Goal: Task Accomplishment & Management: Manage account settings

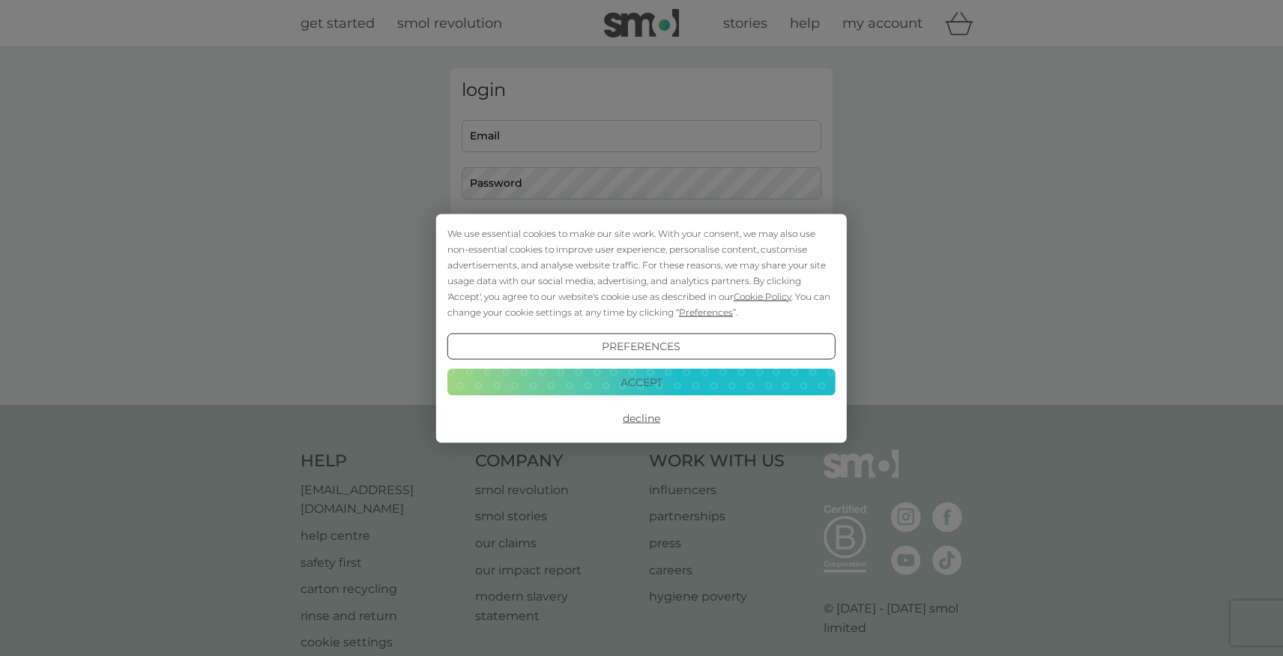
click at [636, 412] on button "Decline" at bounding box center [641, 418] width 388 height 27
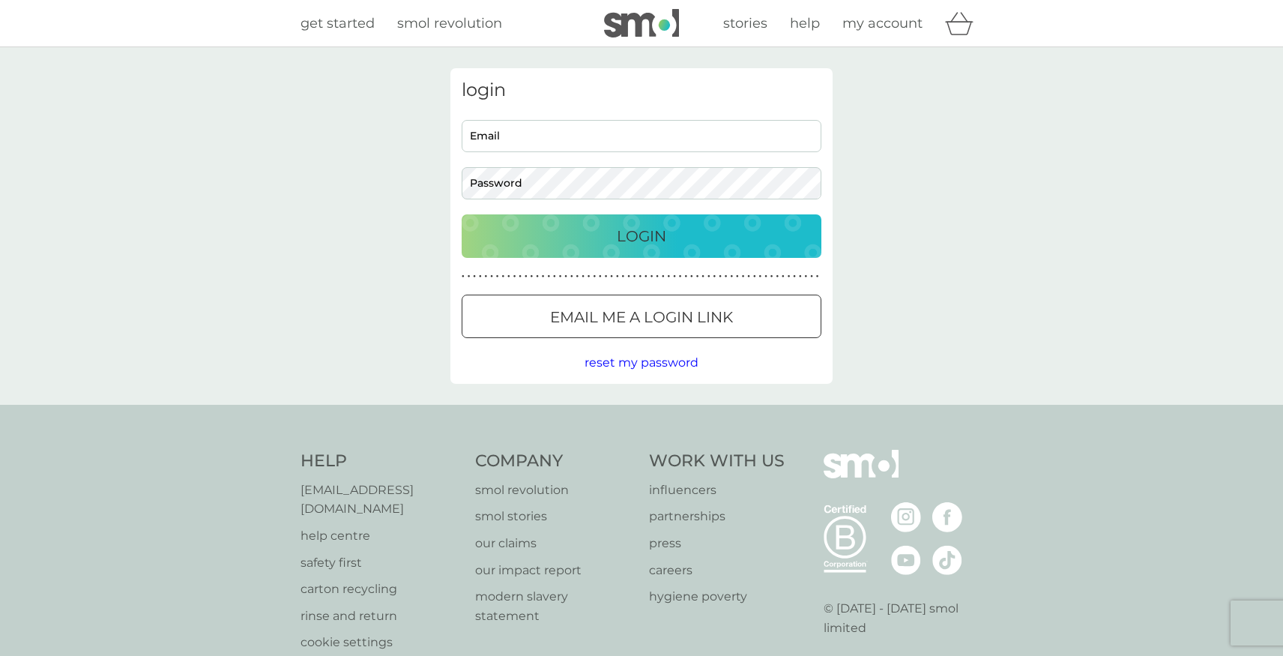
click at [578, 139] on input "Email" at bounding box center [642, 136] width 360 height 32
type input "[EMAIL_ADDRESS][DOMAIN_NAME]"
click at [624, 231] on p "Login" at bounding box center [641, 236] width 49 height 24
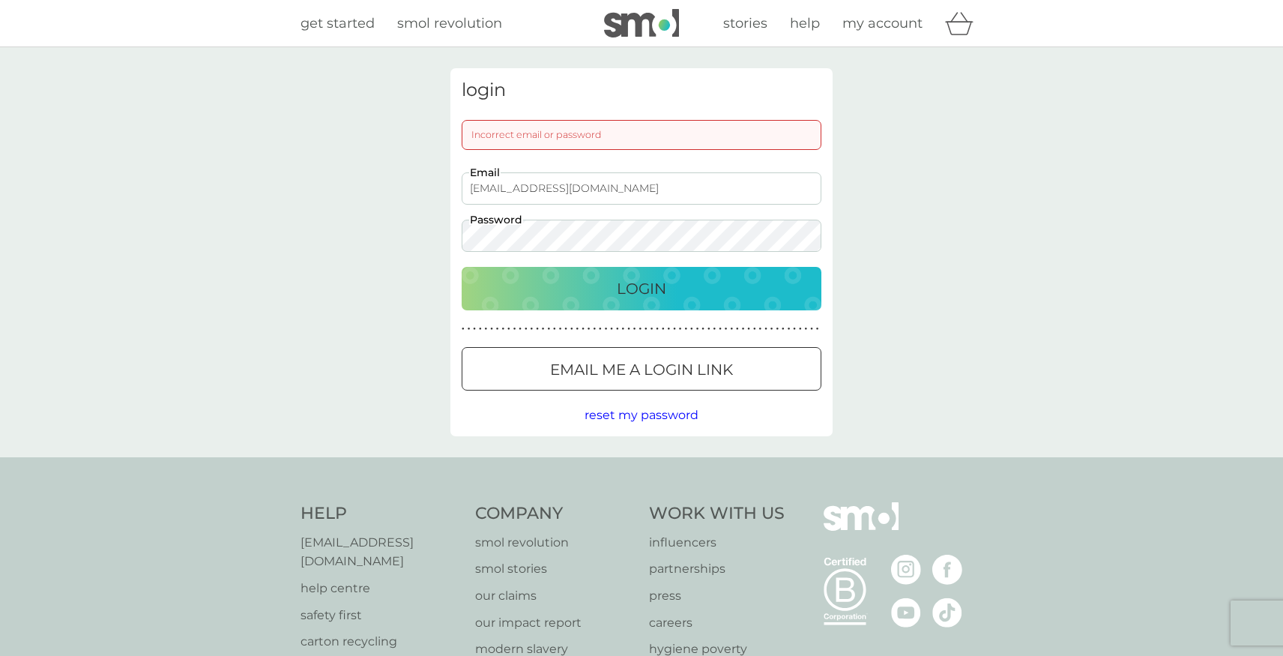
click at [462, 267] on button "Login" at bounding box center [642, 288] width 360 height 43
click at [603, 413] on span "reset my password" at bounding box center [642, 415] width 114 height 14
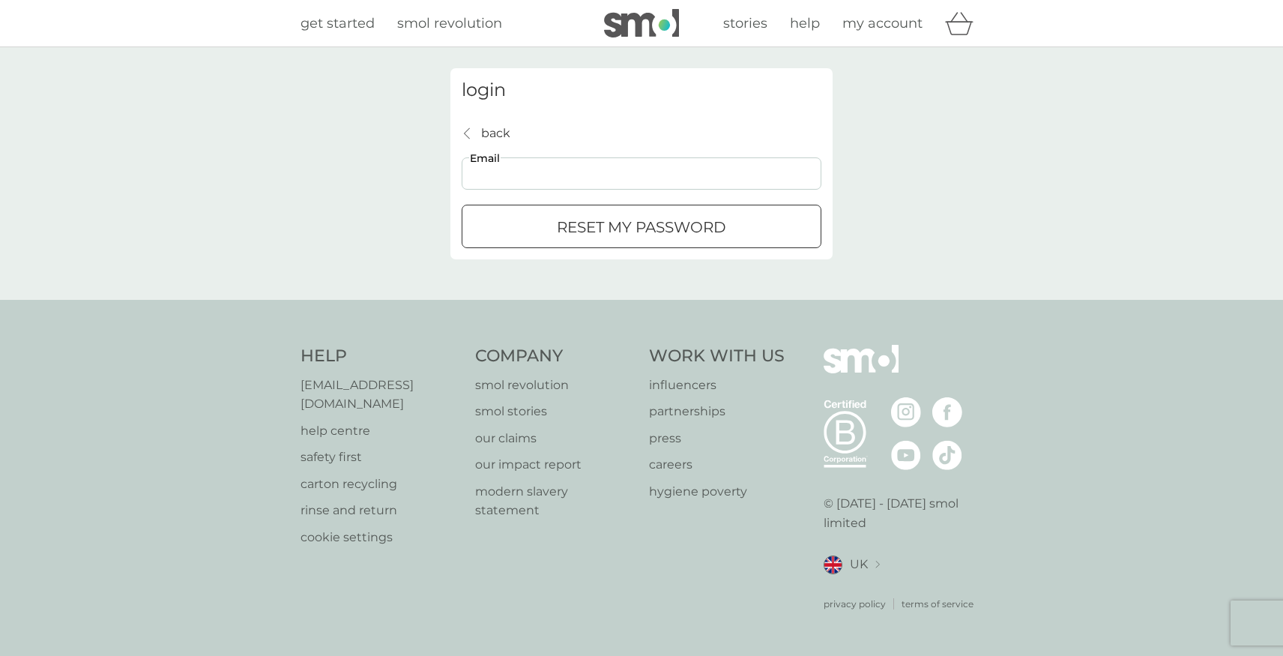
click at [509, 172] on input "Email" at bounding box center [642, 173] width 360 height 32
type input "mydp2017@gmail.com"
click at [536, 232] on div "reset my password" at bounding box center [641, 227] width 358 height 24
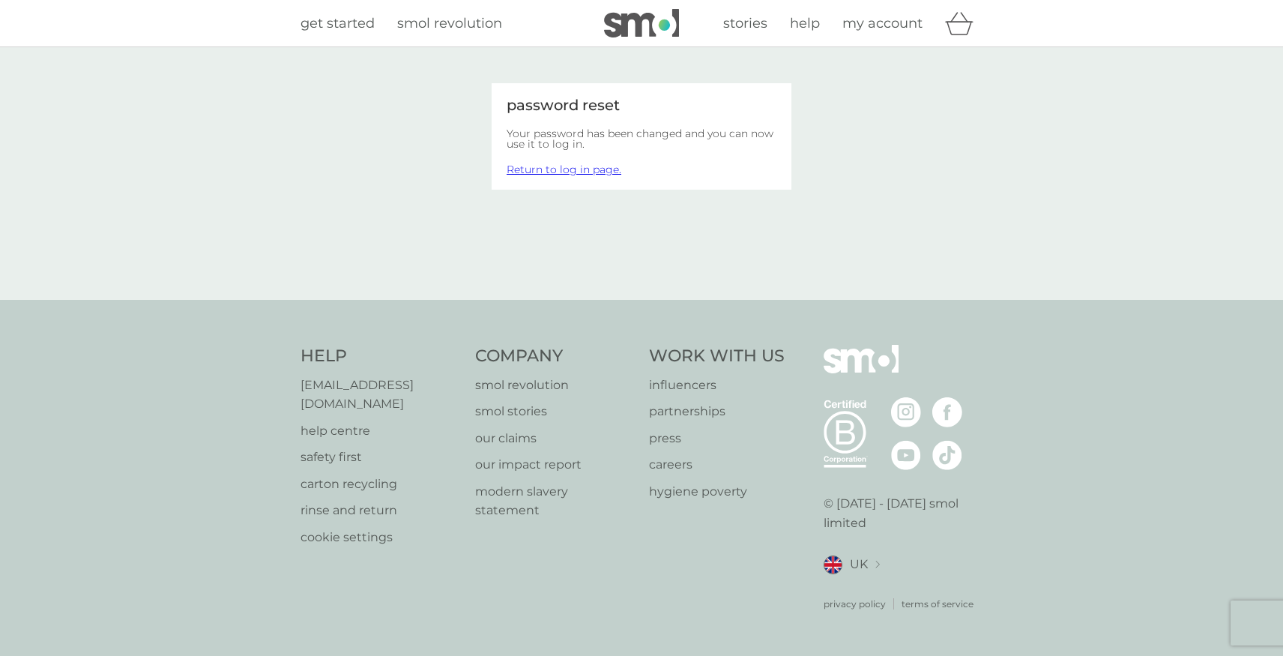
click at [554, 171] on link "Return to log in page." at bounding box center [564, 169] width 115 height 13
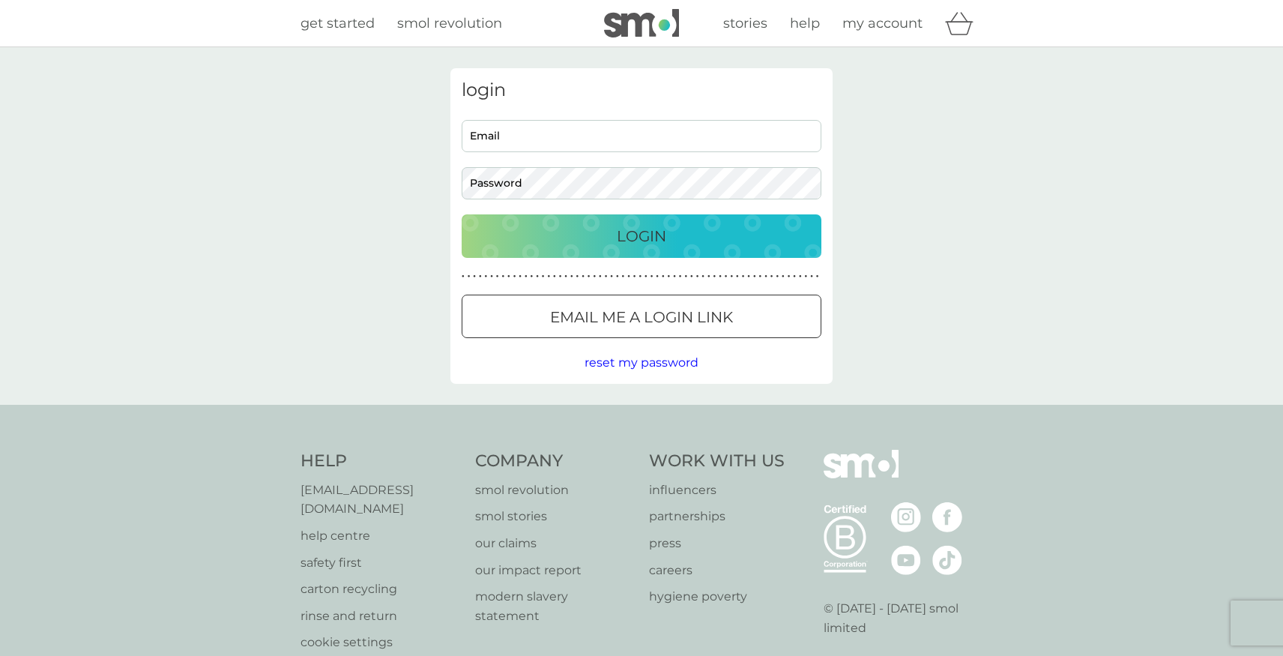
click at [522, 133] on input "Email" at bounding box center [642, 136] width 360 height 32
type input "mydp2017@gmail.com"
click at [462, 214] on button "Login" at bounding box center [642, 235] width 360 height 43
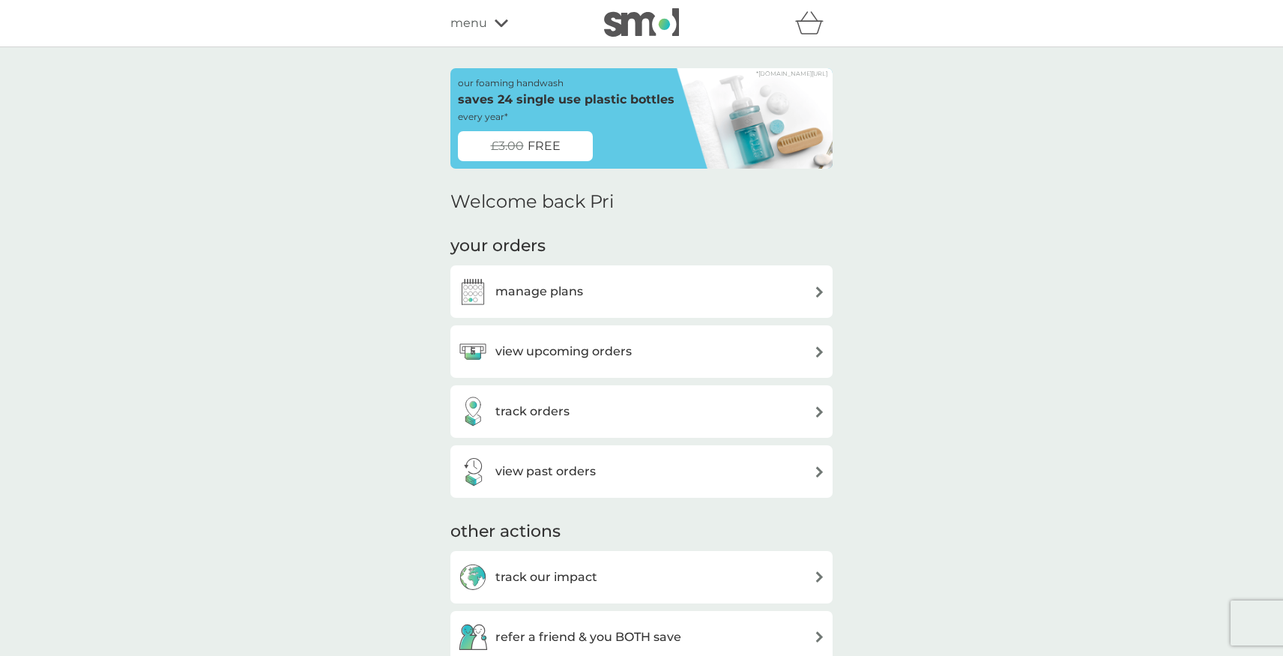
click at [624, 284] on div "manage plans" at bounding box center [641, 292] width 367 height 30
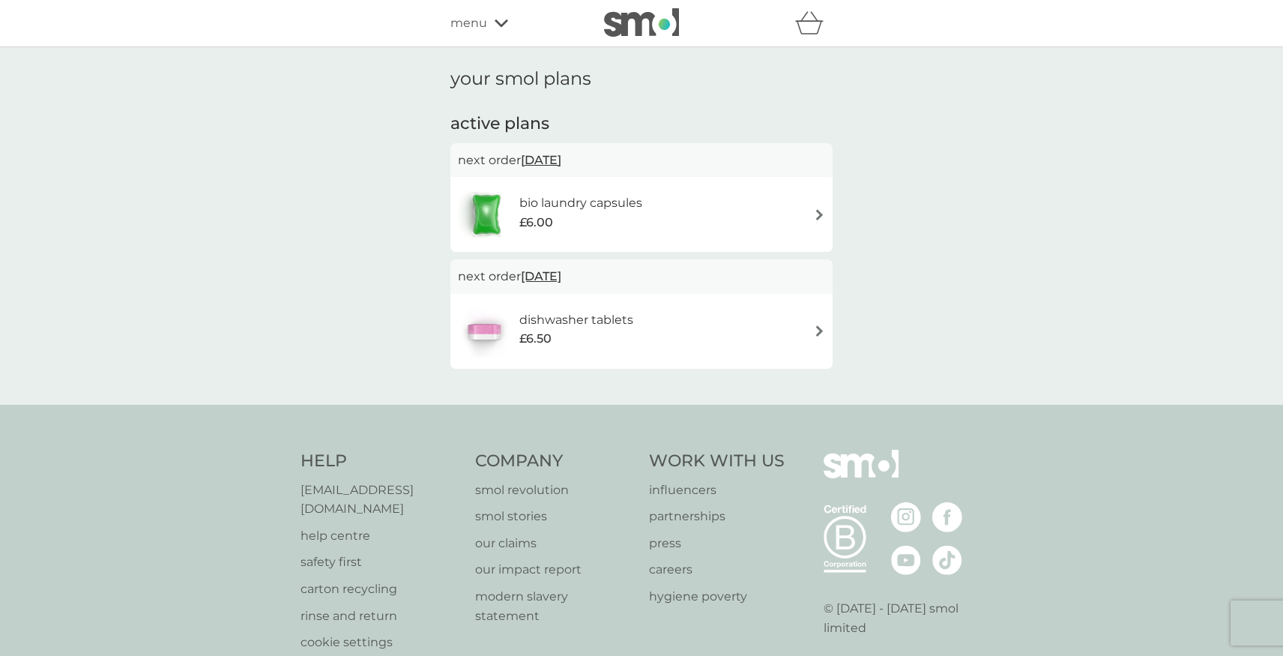
click at [712, 226] on div "bio laundry capsules £6.00" at bounding box center [641, 214] width 367 height 52
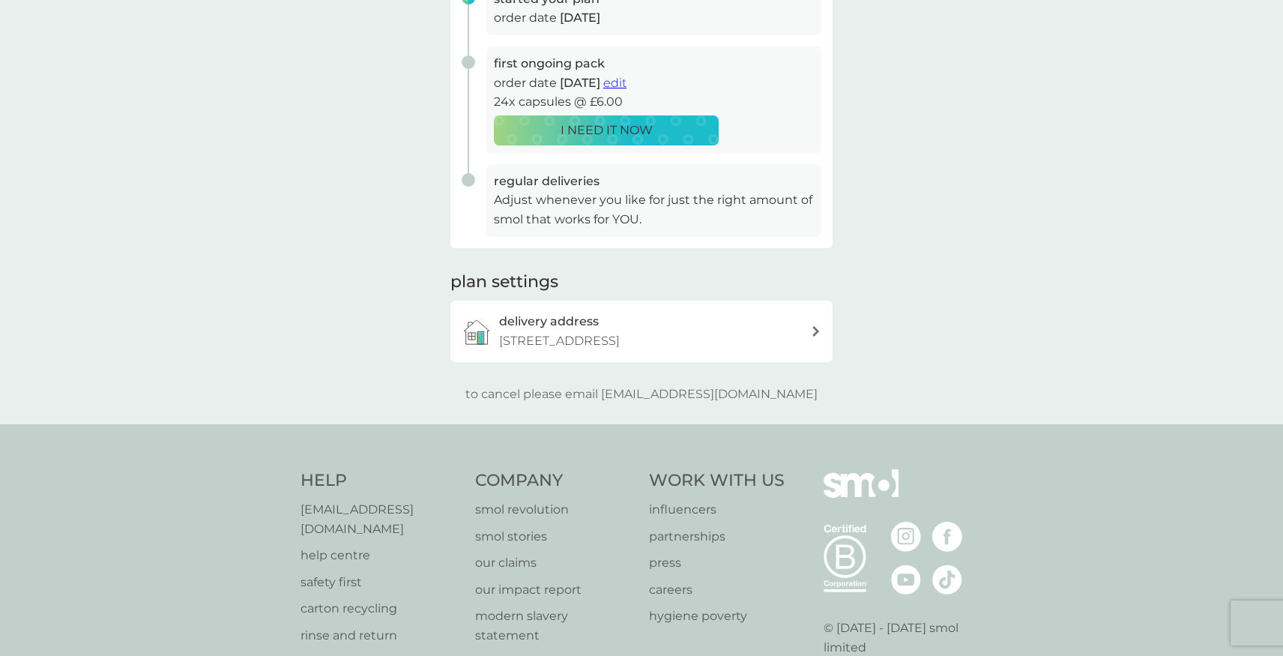
scroll to position [278, 0]
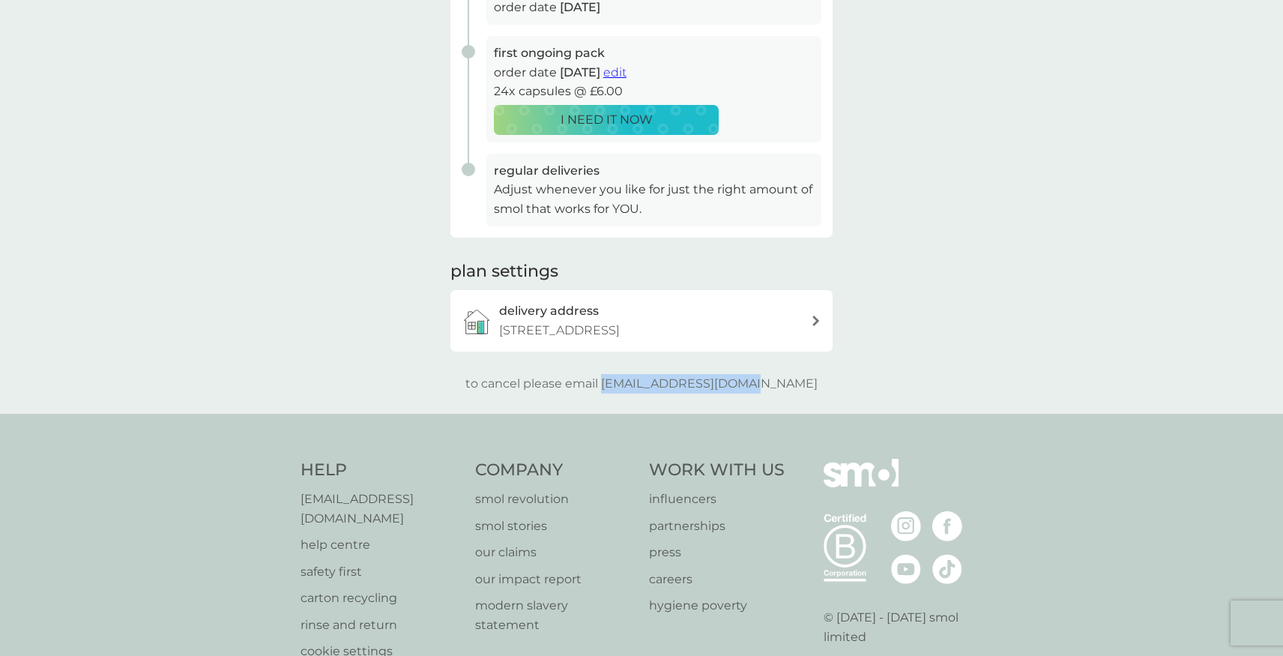
drag, startPoint x: 635, startPoint y: 384, endPoint x: 786, endPoint y: 378, distance: 151.5
click at [786, 378] on div "to cancel please email help@smolproducts.com" at bounding box center [641, 383] width 382 height 19
copy p "[EMAIL_ADDRESS][DOMAIN_NAME]"
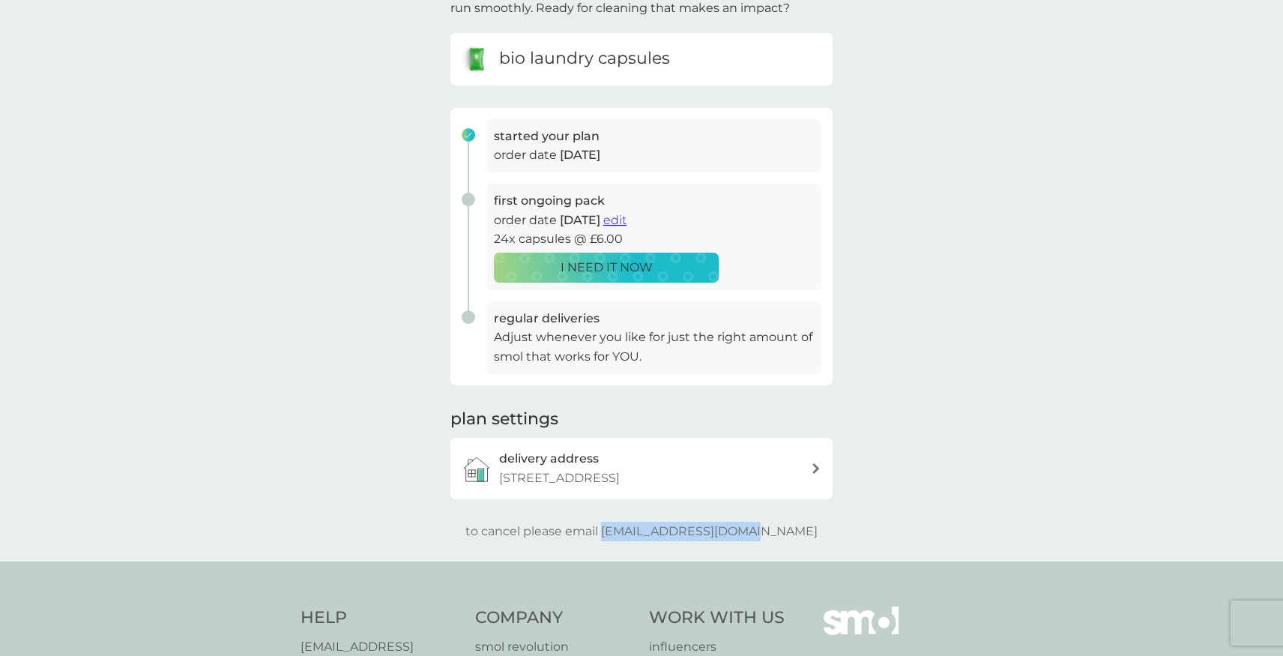
scroll to position [0, 0]
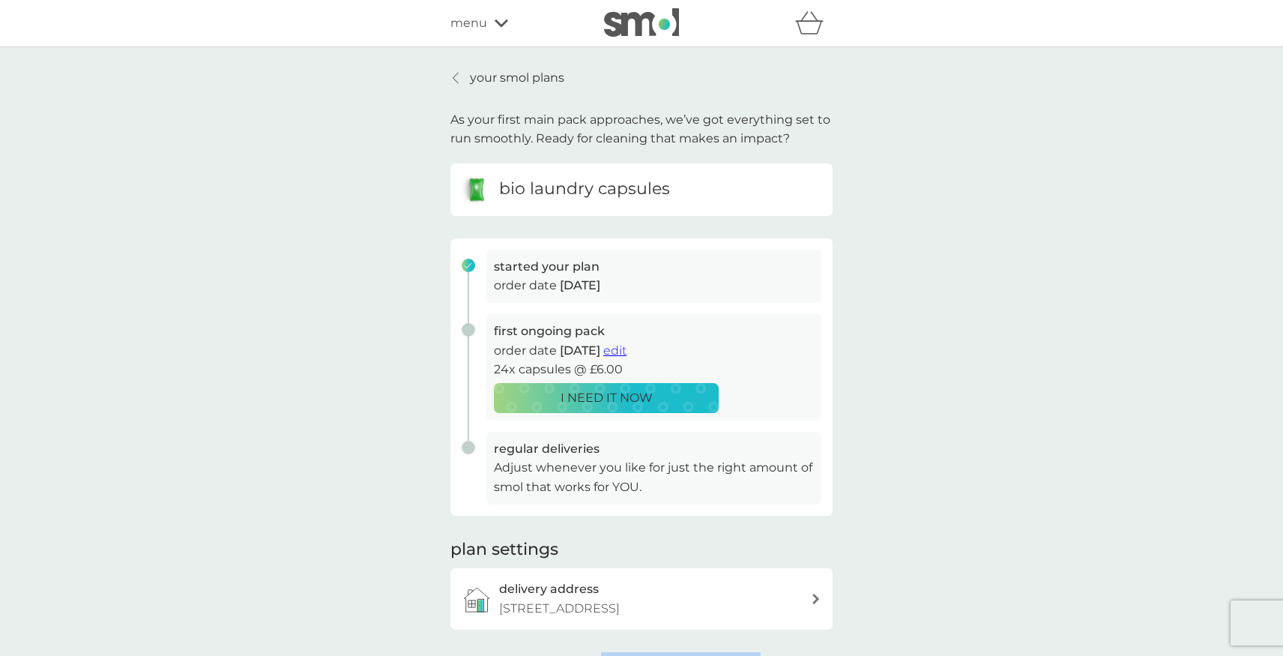
click at [453, 80] on icon at bounding box center [456, 78] width 6 height 12
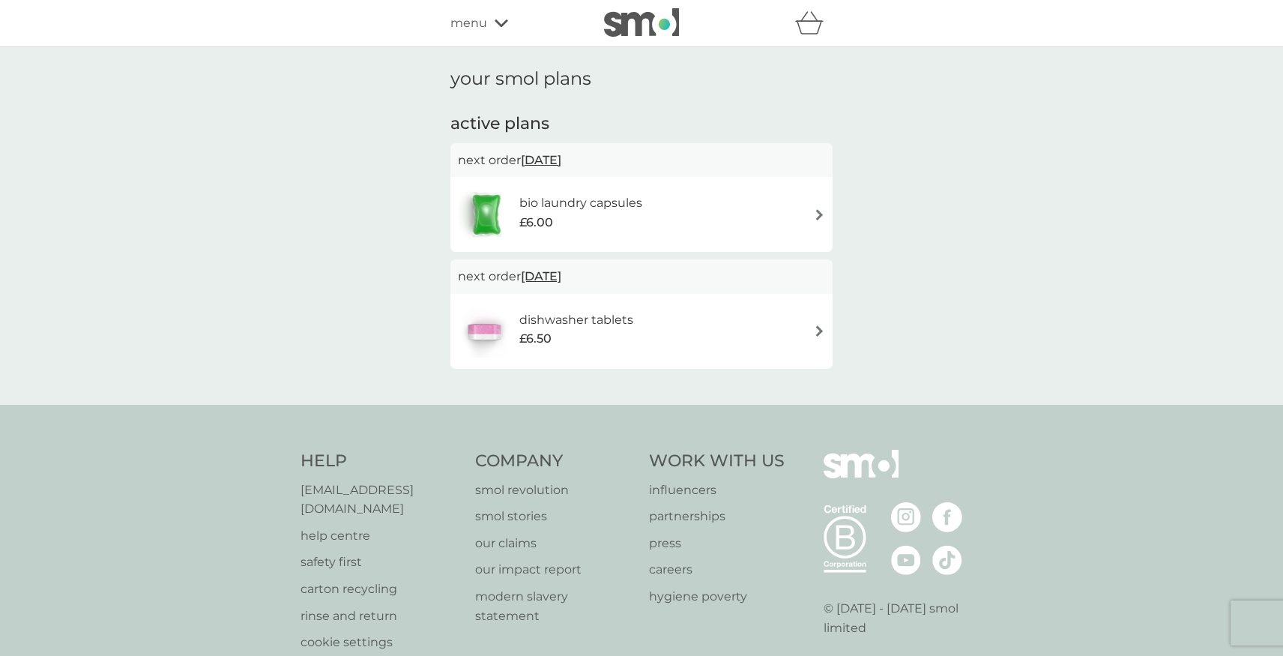
click at [633, 334] on div "dishwasher tablets £6.50" at bounding box center [583, 331] width 129 height 42
